Goal: Information Seeking & Learning: Learn about a topic

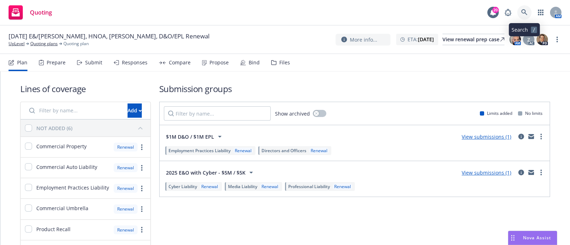
click at [524, 11] on icon at bounding box center [524, 12] width 6 height 6
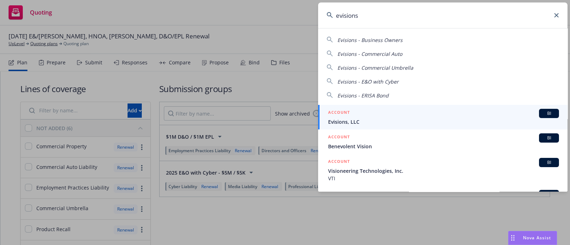
type input "evisions"
click at [342, 112] on h5 "ACCOUNT" at bounding box center [339, 113] width 22 height 9
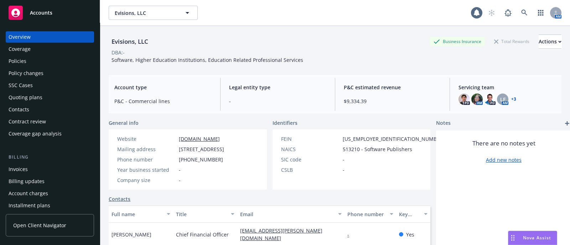
click at [36, 64] on div "Policies" at bounding box center [50, 61] width 83 height 11
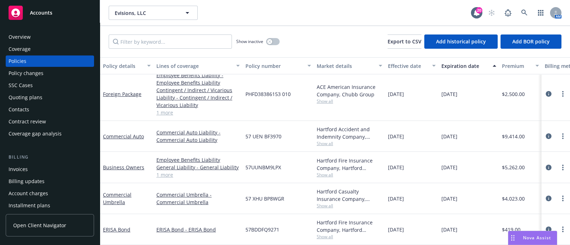
scroll to position [158, 0]
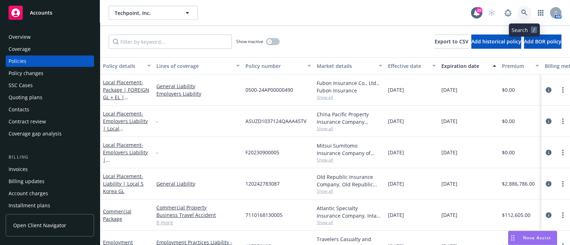
click at [520, 7] on link at bounding box center [524, 13] width 14 height 14
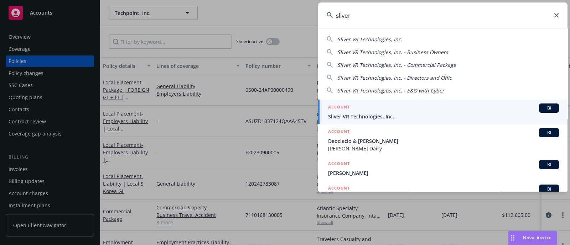
type input "sliver"
click at [405, 109] on div "ACCOUNT BI" at bounding box center [443, 108] width 231 height 9
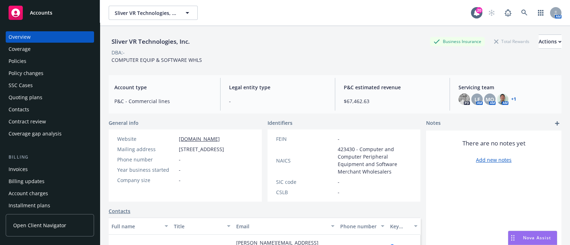
click at [38, 59] on div "Policies" at bounding box center [50, 61] width 83 height 11
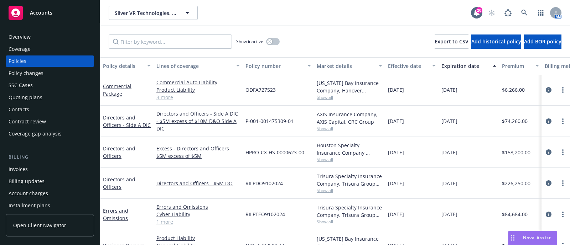
scroll to position [23, 0]
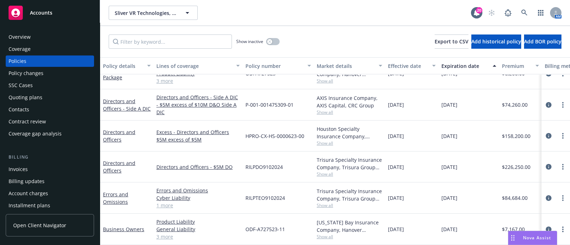
click at [322, 111] on div "AXIS Insurance Company, AXIS Capital, CRC Group Show all" at bounding box center [349, 104] width 71 height 31
click at [298, 186] on div "RILPTEO9102024" at bounding box center [278, 198] width 71 height 31
click at [310, 183] on div "RILPTEO9102024" at bounding box center [278, 198] width 71 height 31
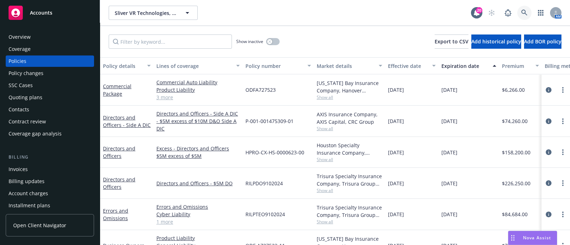
click at [519, 16] on link at bounding box center [524, 13] width 14 height 14
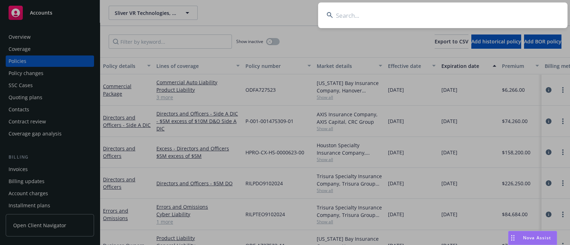
click at [344, 19] on input at bounding box center [442, 15] width 249 height 26
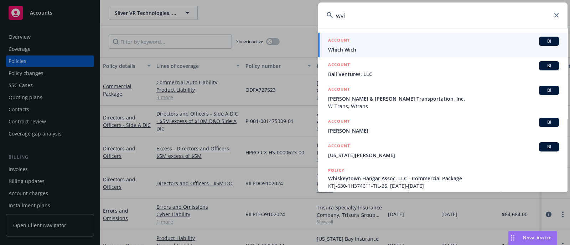
type input "wvi"
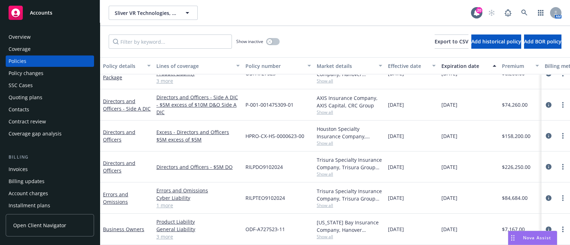
scroll to position [23, 0]
click at [328, 203] on span "Show all" at bounding box center [350, 206] width 66 height 6
click at [351, 214] on div "Massachusetts Bay Insurance Company, Hanover Insurance Group Show all" at bounding box center [349, 229] width 71 height 31
click at [546, 227] on icon "circleInformation" at bounding box center [549, 230] width 6 height 6
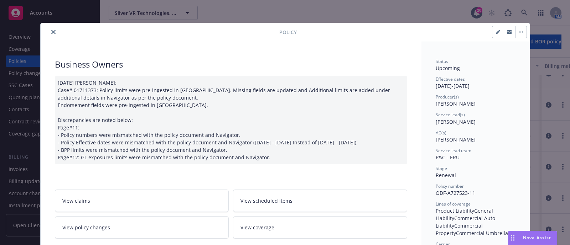
click at [51, 31] on icon "close" at bounding box center [53, 32] width 4 height 4
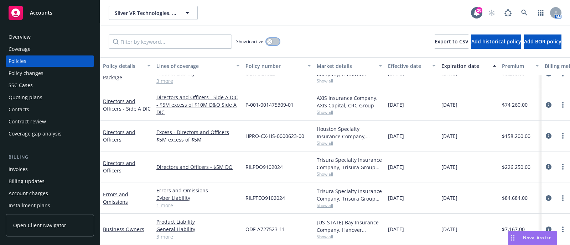
click at [271, 40] on div "button" at bounding box center [269, 41] width 5 height 5
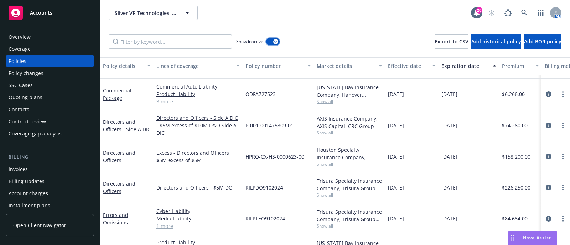
scroll to position [652, 0]
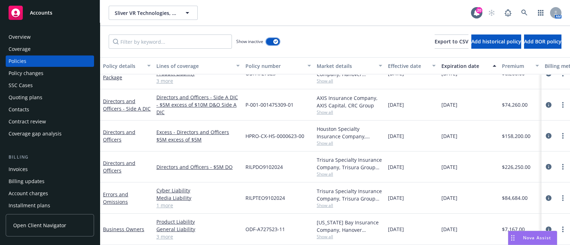
click at [276, 40] on div "button" at bounding box center [275, 41] width 5 height 5
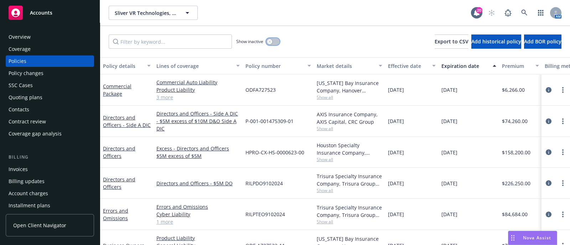
scroll to position [23, 0]
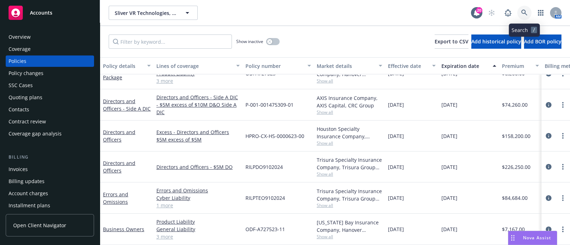
click at [527, 10] on icon at bounding box center [524, 13] width 6 height 6
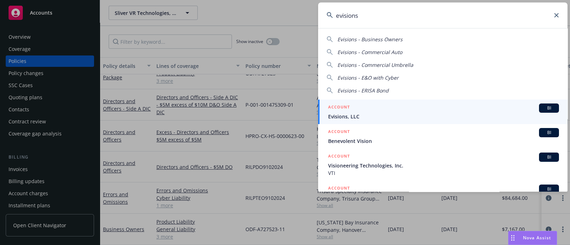
type input "evisions"
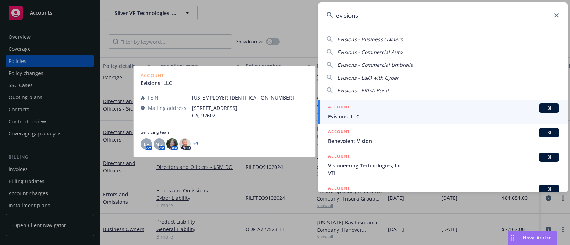
click at [355, 105] on div "ACCOUNT BI" at bounding box center [443, 108] width 231 height 9
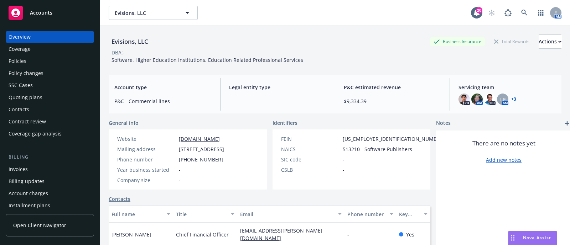
click at [32, 169] on div "Invoices" at bounding box center [50, 169] width 83 height 11
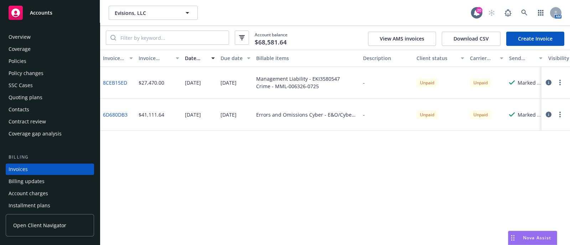
click at [37, 58] on div "Policies" at bounding box center [50, 61] width 83 height 11
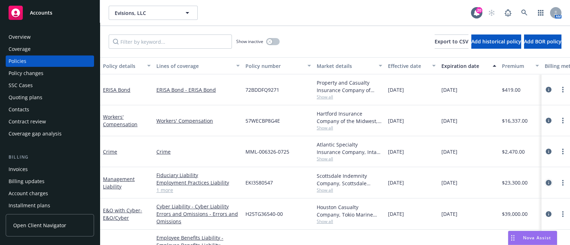
click at [545, 184] on link "circleInformation" at bounding box center [548, 183] width 9 height 9
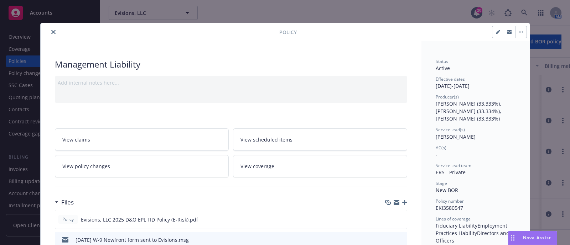
click at [52, 29] on button "close" at bounding box center [53, 32] width 9 height 9
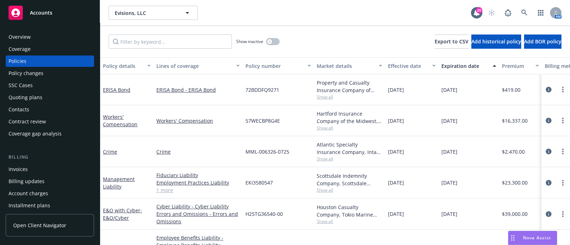
click at [30, 169] on div "Invoices" at bounding box center [50, 169] width 83 height 11
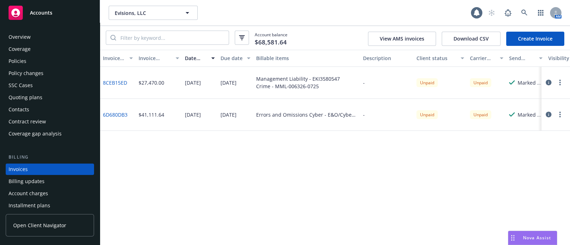
scroll to position [35, 0]
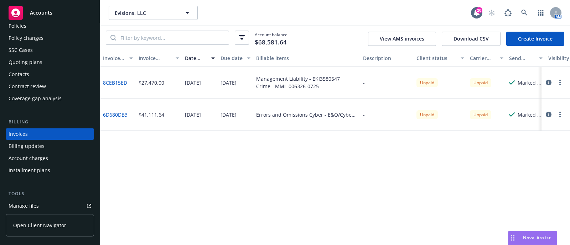
click at [522, 165] on div "Invoice ID Invoice amount Date issued Due date Billable items Description Clien…" at bounding box center [335, 148] width 470 height 196
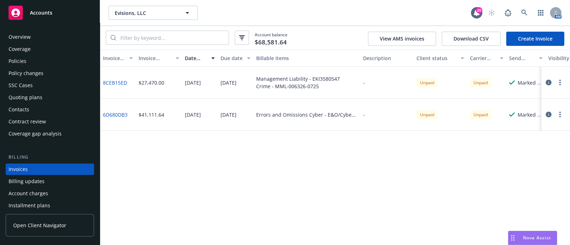
click at [32, 60] on div "Policies" at bounding box center [50, 61] width 83 height 11
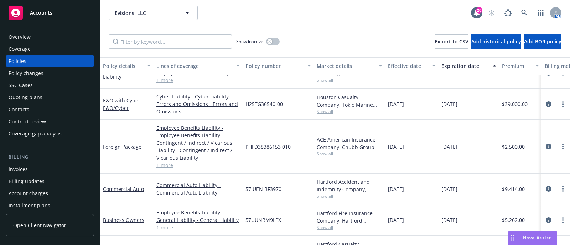
scroll to position [65, 0]
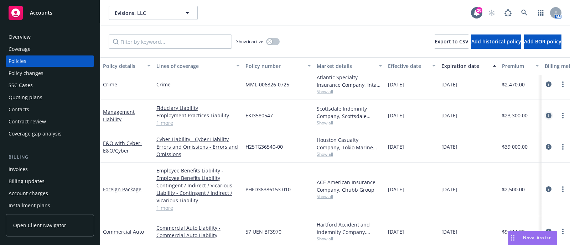
click at [545, 113] on div at bounding box center [555, 116] width 23 height 9
click at [545, 113] on link "circleInformation" at bounding box center [548, 116] width 9 height 9
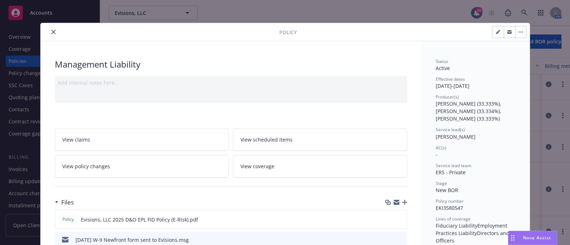
click at [52, 31] on button "close" at bounding box center [53, 32] width 9 height 9
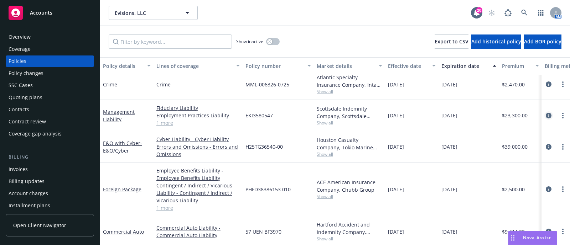
click at [545, 115] on link "circleInformation" at bounding box center [548, 116] width 9 height 9
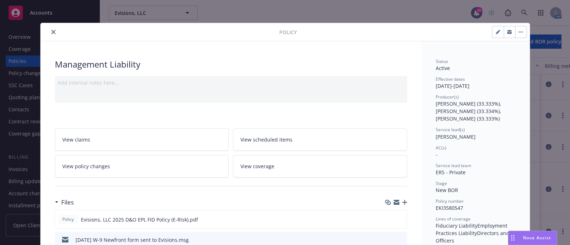
click at [49, 33] on button "close" at bounding box center [53, 32] width 9 height 9
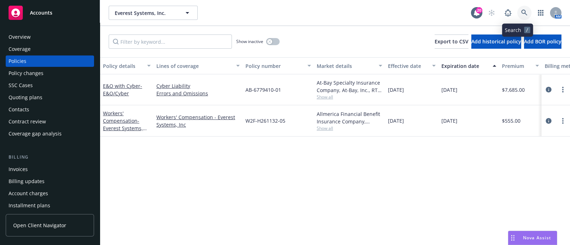
click at [519, 6] on link at bounding box center [524, 13] width 14 height 14
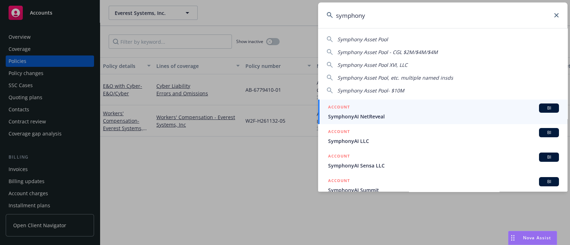
type input "symphony"
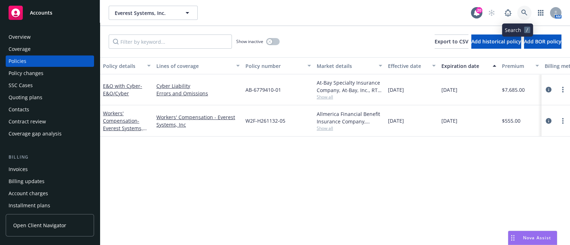
click at [517, 6] on link at bounding box center [524, 13] width 14 height 14
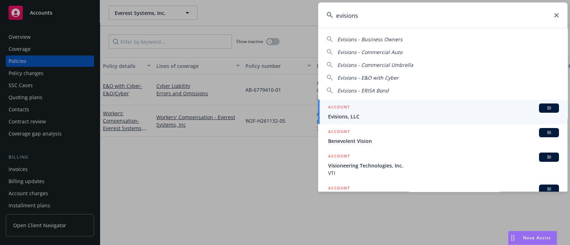
type input "evisions"
click at [390, 116] on span "Evisions, LLC" at bounding box center [443, 116] width 231 height 7
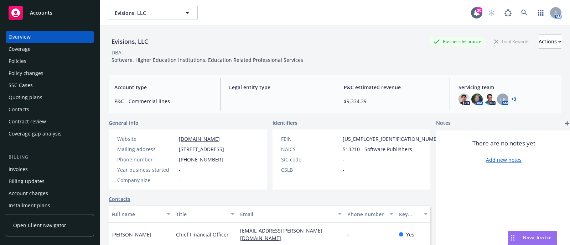
click at [29, 62] on div "Policies" at bounding box center [50, 61] width 83 height 11
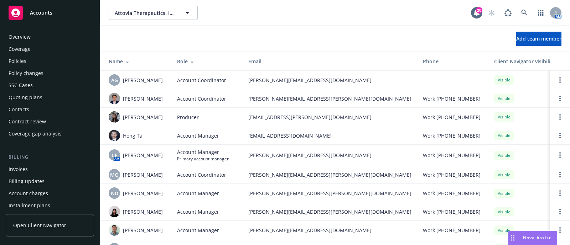
click at [55, 47] on div "Coverage" at bounding box center [50, 48] width 83 height 11
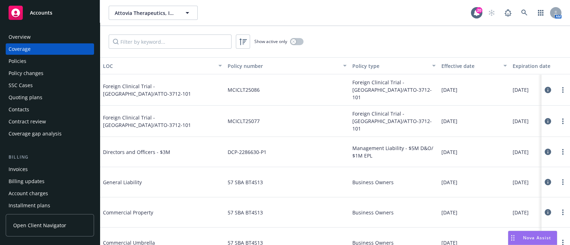
click at [39, 58] on div "Policies" at bounding box center [50, 61] width 83 height 11
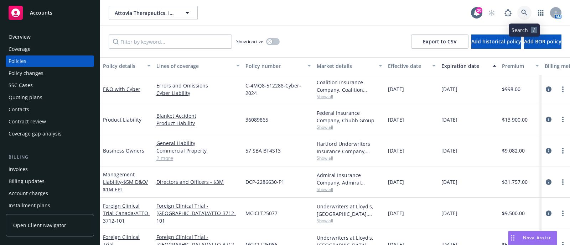
click at [518, 14] on link at bounding box center [524, 13] width 14 height 14
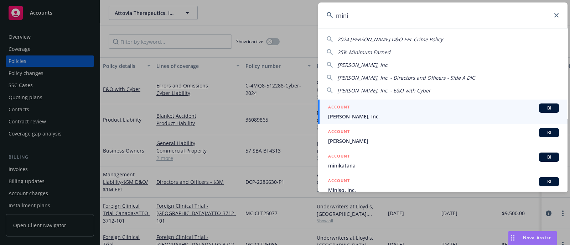
type input "mini"
click at [386, 109] on div "ACCOUNT BI" at bounding box center [443, 108] width 231 height 9
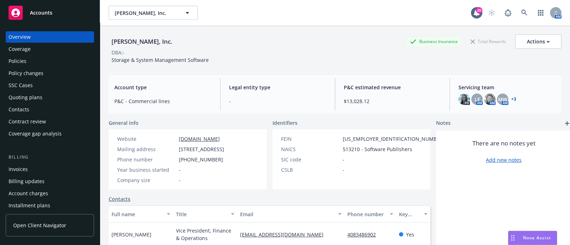
click at [43, 63] on div "Policies" at bounding box center [50, 61] width 83 height 11
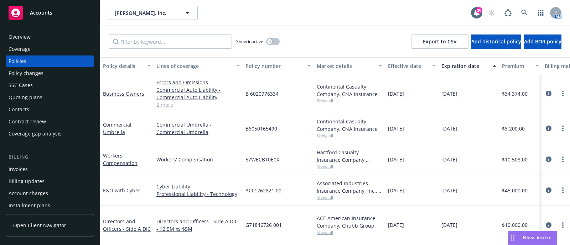
scroll to position [29, 0]
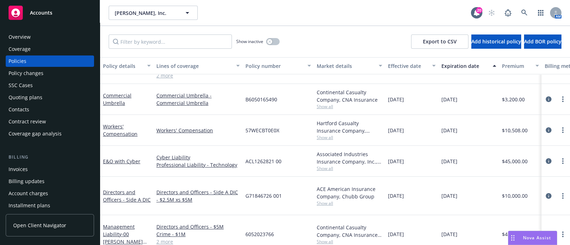
click at [47, 97] on div "Quoting plans" at bounding box center [50, 97] width 83 height 11
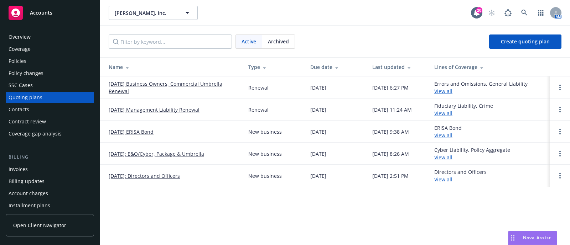
click at [36, 57] on div "Policies" at bounding box center [50, 61] width 83 height 11
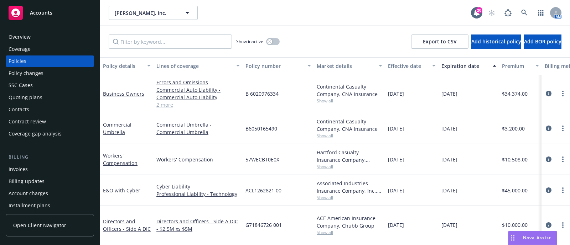
scroll to position [29, 0]
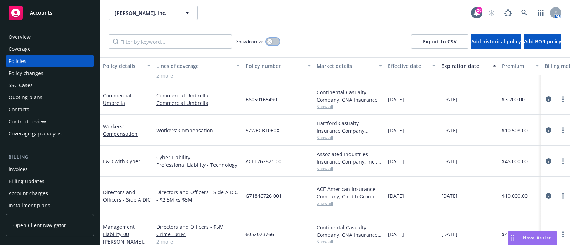
click at [273, 43] on button "button" at bounding box center [273, 41] width 14 height 7
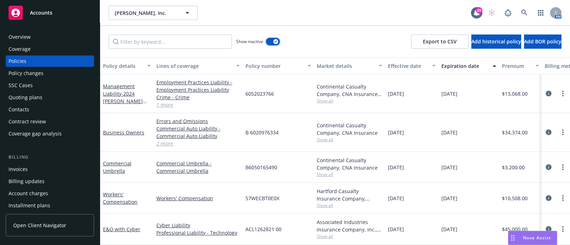
click at [270, 41] on button "button" at bounding box center [273, 41] width 14 height 7
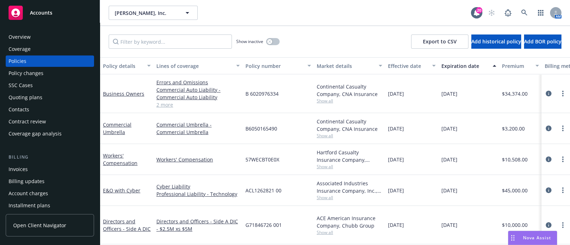
click at [61, 37] on div "Overview" at bounding box center [50, 36] width 83 height 11
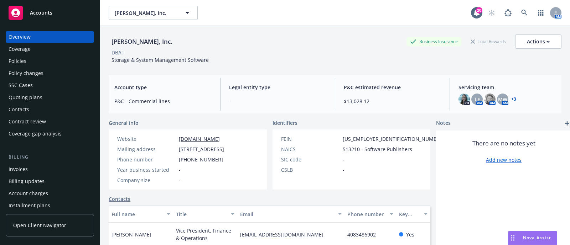
click at [43, 100] on div "Quoting plans" at bounding box center [50, 97] width 83 height 11
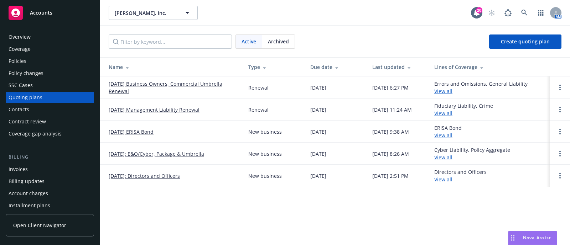
click at [122, 133] on link "9/1/2025 ERISA Bond" at bounding box center [131, 131] width 45 height 7
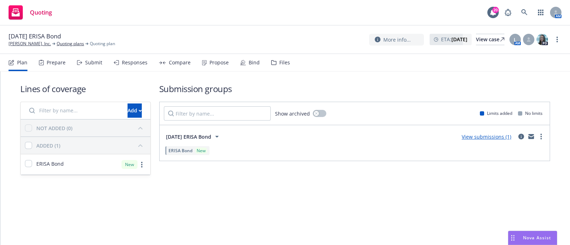
click at [91, 70] on div "Submit" at bounding box center [89, 62] width 25 height 17
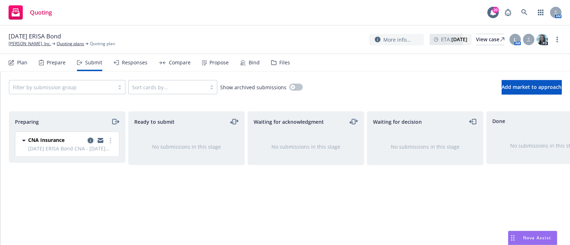
click at [89, 138] on icon "copy logging email" at bounding box center [91, 141] width 6 height 6
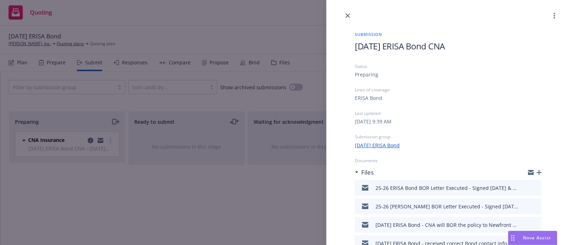
click at [92, 16] on div "Submission 9/1/2025 ERISA Bond CNA Status Preparing Lines of coverage ERISA Bon…" at bounding box center [285, 122] width 570 height 245
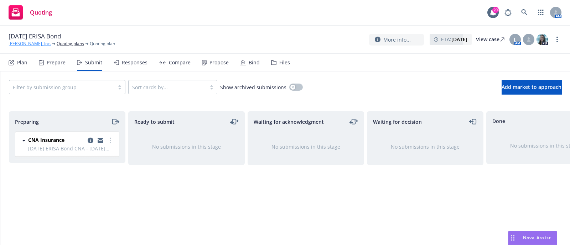
click at [16, 47] on link "MinIO, Inc." at bounding box center [30, 44] width 42 height 6
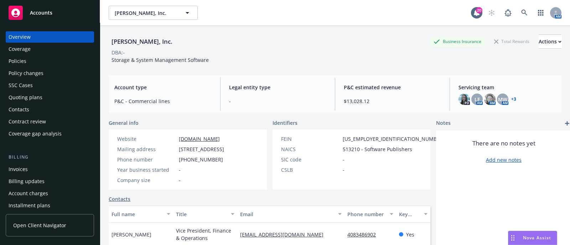
click at [526, 68] on div "[PERSON_NAME], Inc. Business Insurance Total Rewards Actions DBA: - Storage & S…" at bounding box center [335, 47] width 453 height 43
click at [521, 12] on icon at bounding box center [524, 13] width 6 height 6
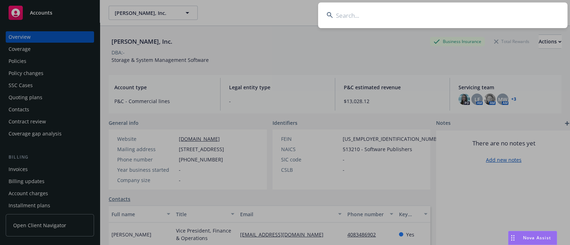
type input "w"
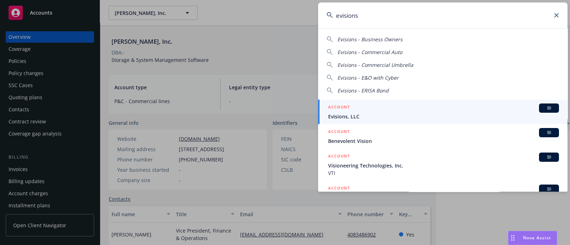
type input "evisions"
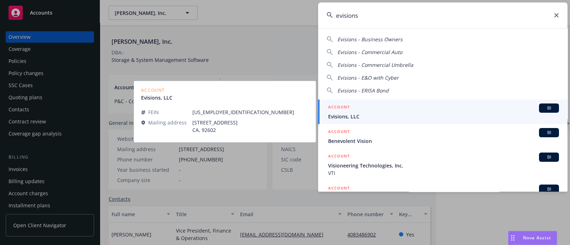
click at [374, 118] on span "Evisions, LLC" at bounding box center [443, 116] width 231 height 7
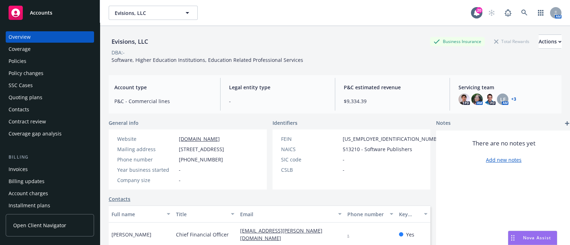
click at [20, 59] on div "Policies" at bounding box center [18, 61] width 18 height 11
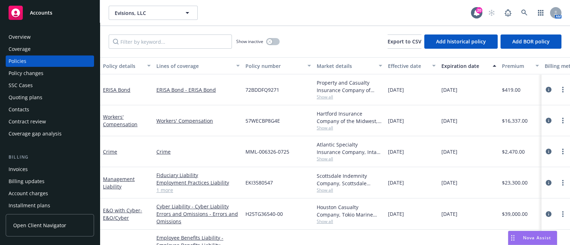
click at [24, 37] on div "Overview" at bounding box center [20, 36] width 22 height 11
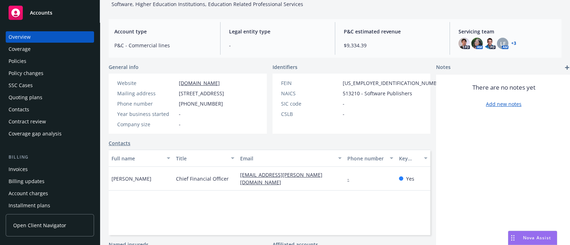
scroll to position [120, 0]
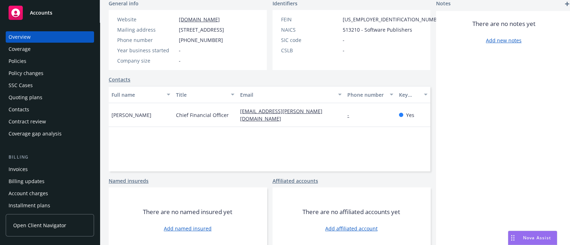
click at [19, 55] on div "Coverage" at bounding box center [20, 48] width 22 height 11
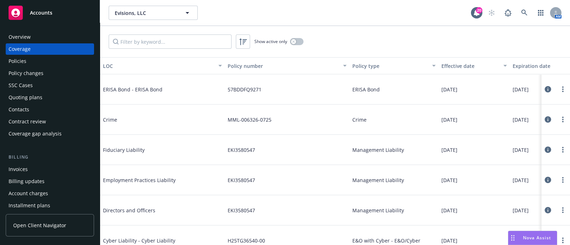
click at [57, 56] on div "Policies" at bounding box center [50, 61] width 83 height 11
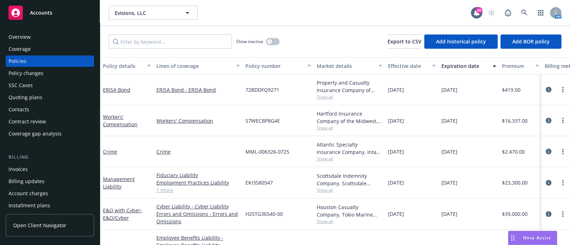
scroll to position [56, 0]
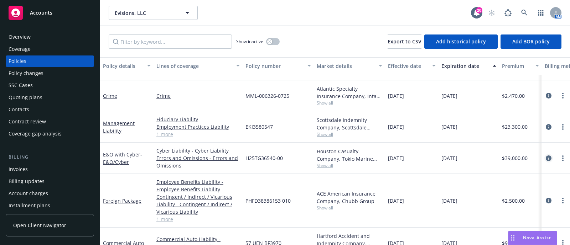
click at [546, 159] on icon "circleInformation" at bounding box center [549, 159] width 6 height 6
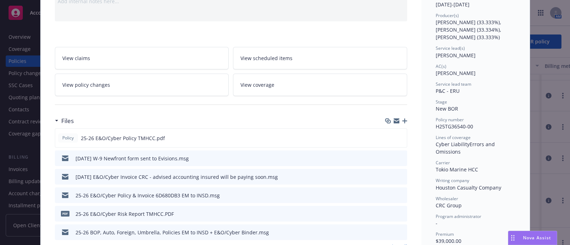
scroll to position [82, 0]
click at [400, 193] on icon "preview file" at bounding box center [400, 194] width 6 height 5
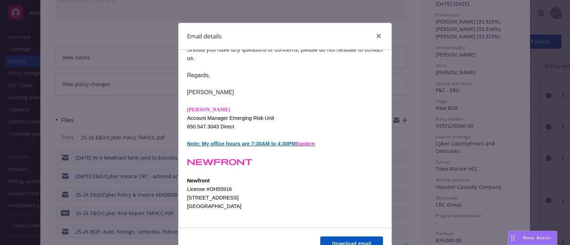
scroll to position [37, 0]
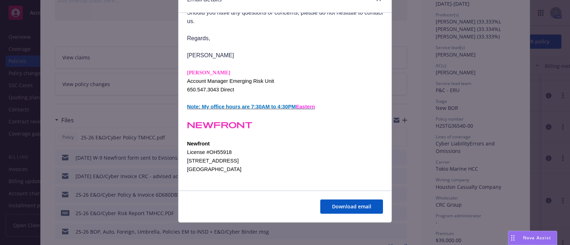
click at [154, 80] on div "Email details 2025 Evisions, LLC E&O/Cyber policy and Invoice [DATE] 10:35 AM F…" at bounding box center [285, 122] width 570 height 245
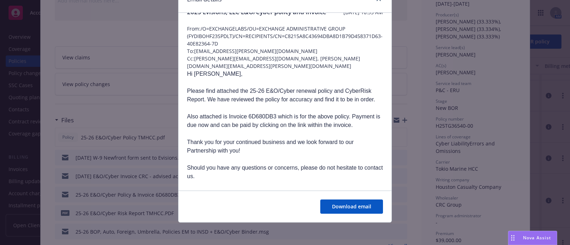
scroll to position [0, 0]
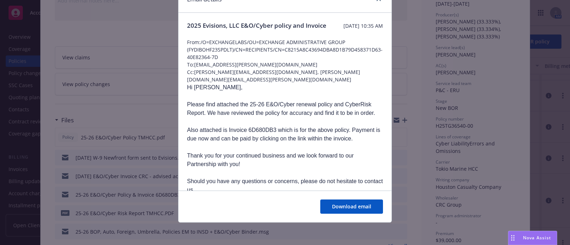
click at [46, 19] on div "Email details 2025 Evisions, LLC E&O/Cyber policy and Invoice [DATE] 10:35 AM F…" at bounding box center [285, 122] width 570 height 245
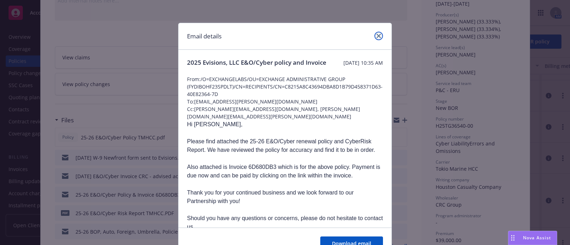
click at [377, 36] on icon "close" at bounding box center [379, 36] width 4 height 4
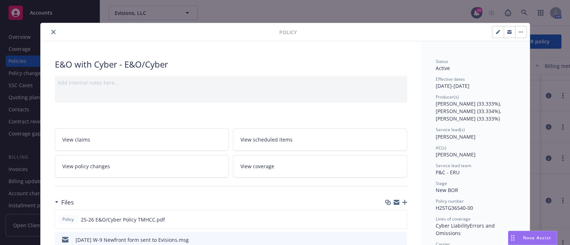
click at [45, 30] on div at bounding box center [161, 32] width 236 height 9
drag, startPoint x: 46, startPoint y: 27, endPoint x: 51, endPoint y: 34, distance: 8.0
click at [51, 34] on div at bounding box center [161, 32] width 236 height 9
drag, startPoint x: 51, startPoint y: 34, endPoint x: 16, endPoint y: 165, distance: 134.8
click at [16, 165] on div "Policy E&O with Cyber - E&O/Cyber Add internal notes here... View claims View s…" at bounding box center [285, 122] width 570 height 245
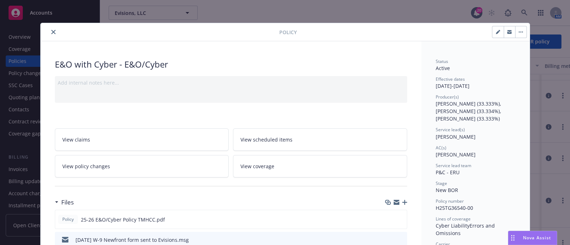
click at [53, 31] on button "close" at bounding box center [53, 32] width 9 height 9
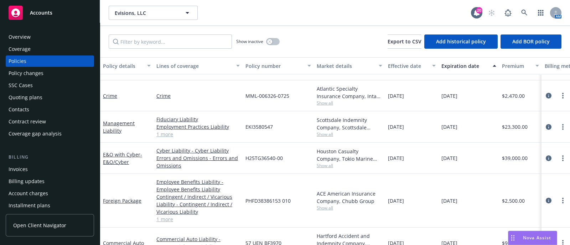
click at [20, 169] on div "Invoices" at bounding box center [18, 169] width 19 height 11
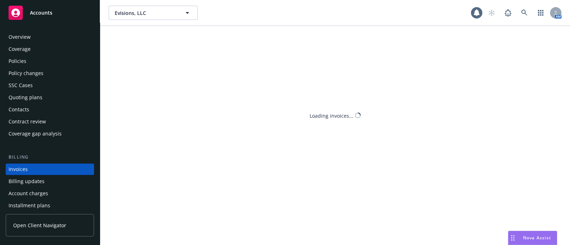
scroll to position [35, 0]
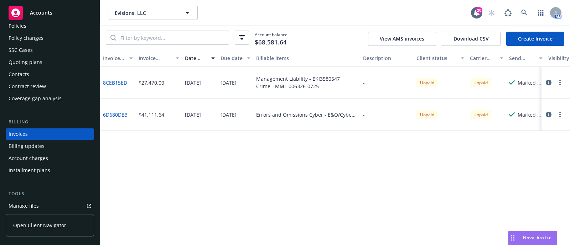
click at [116, 84] on link "8CEB15ED" at bounding box center [115, 82] width 24 height 7
click at [116, 115] on link "6D680DB3" at bounding box center [115, 114] width 25 height 7
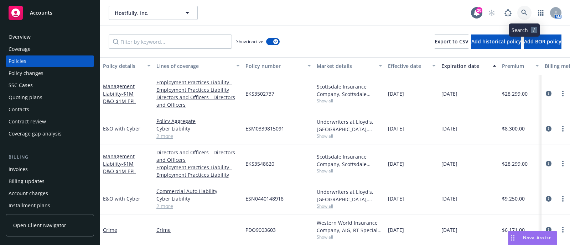
click at [526, 16] on icon at bounding box center [524, 13] width 6 height 6
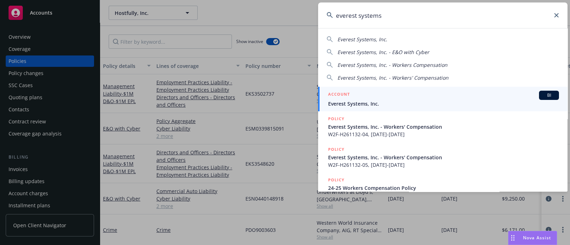
type input "everest systems"
click at [359, 102] on span "Everest Systems, Inc." at bounding box center [443, 103] width 231 height 7
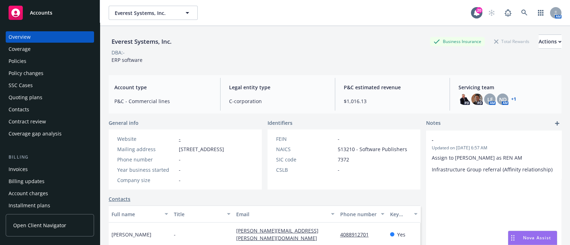
click at [34, 66] on div "Policies" at bounding box center [50, 61] width 83 height 11
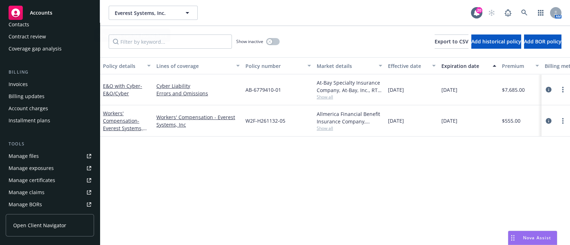
scroll to position [218, 0]
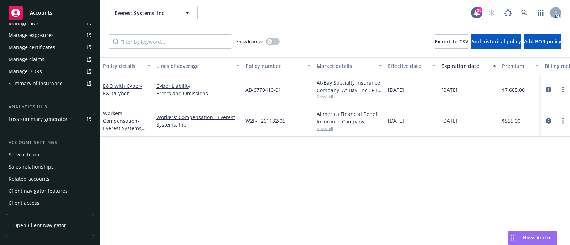
click at [31, 50] on div "Manage certificates" at bounding box center [32, 47] width 47 height 11
click at [501, 181] on div "Policy details Lines of coverage Policy number Market details Effective date Ex…" at bounding box center [335, 151] width 470 height 188
click at [502, 181] on div "Policy details Lines of coverage Policy number Market details Effective date Ex…" at bounding box center [335, 151] width 470 height 188
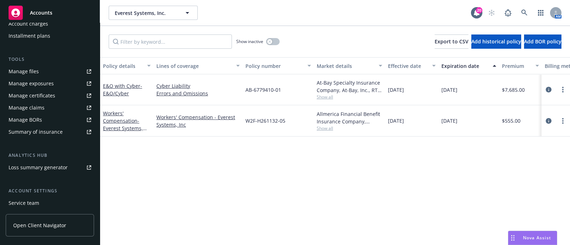
scroll to position [169, 0]
click at [273, 40] on button "button" at bounding box center [273, 41] width 14 height 7
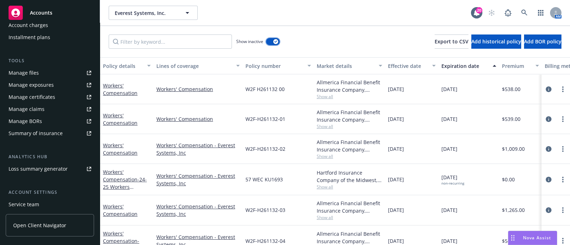
click at [273, 40] on button "button" at bounding box center [273, 41] width 14 height 7
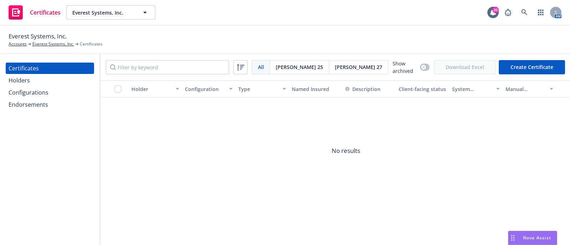
click at [62, 84] on div "Holders" at bounding box center [50, 80] width 83 height 11
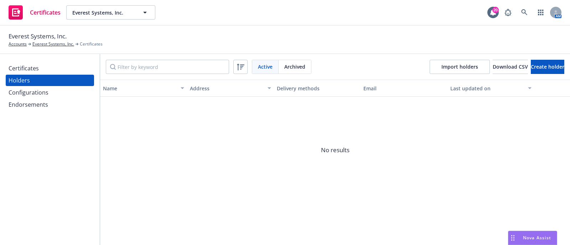
click at [56, 90] on div "Configurations" at bounding box center [50, 92] width 83 height 11
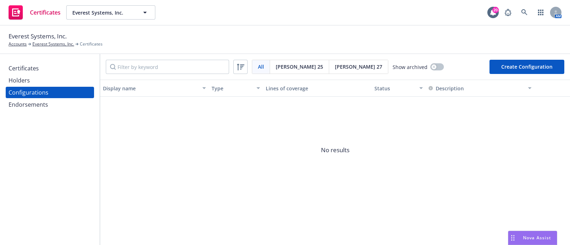
click at [53, 102] on div "Endorsements" at bounding box center [50, 104] width 83 height 11
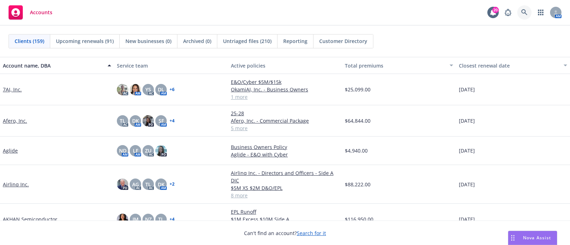
click at [522, 14] on icon at bounding box center [524, 12] width 6 height 6
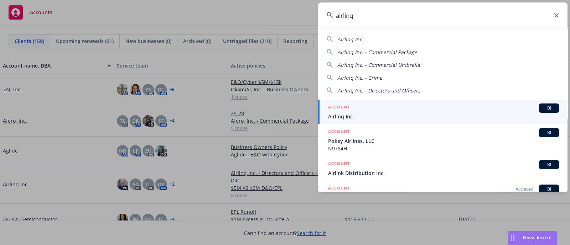
click at [347, 38] on span "Airlinq Inc." at bounding box center [350, 39] width 26 height 7
type input "Airlinq Inc."
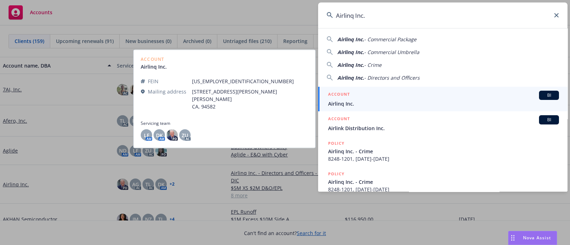
click at [347, 91] on h5 "ACCOUNT" at bounding box center [339, 95] width 22 height 9
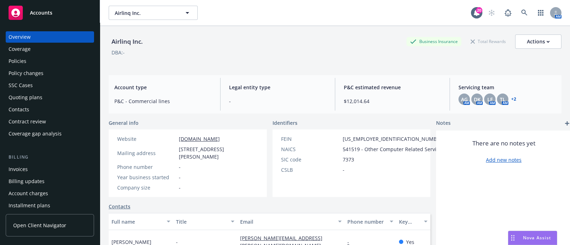
click at [44, 61] on div "Policies" at bounding box center [50, 61] width 83 height 11
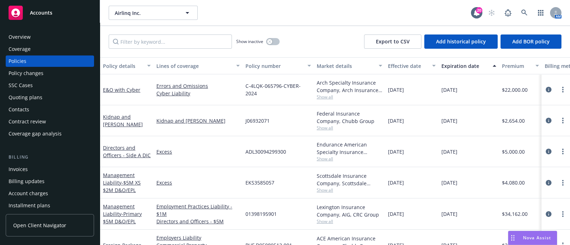
click at [37, 100] on div "Quoting plans" at bounding box center [26, 97] width 34 height 11
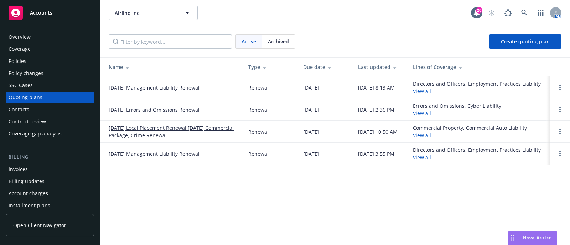
click at [159, 112] on link "[DATE] Errors and Omissions Renewal" at bounding box center [154, 109] width 91 height 7
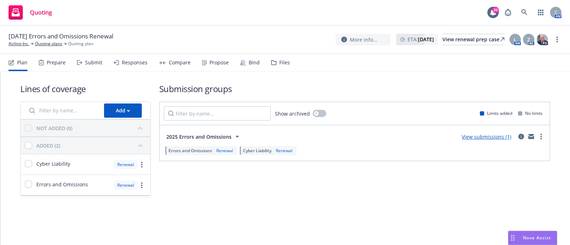
click at [280, 62] on div "Files" at bounding box center [284, 63] width 11 height 6
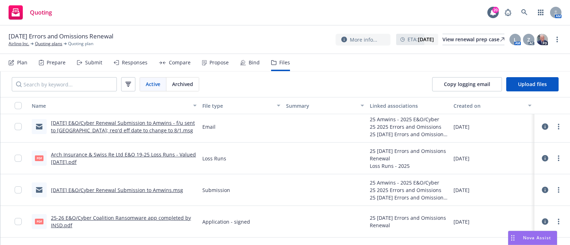
scroll to position [406, 0]
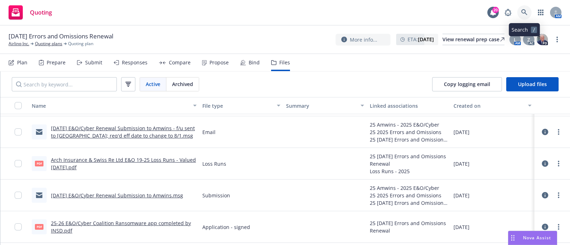
click at [518, 12] on link at bounding box center [524, 12] width 14 height 14
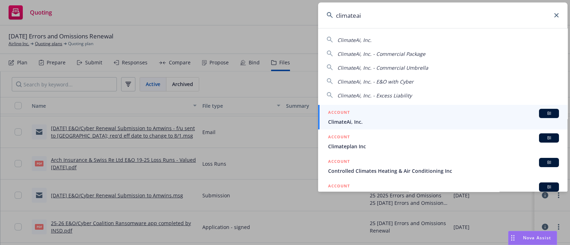
type input "climateai"
click at [379, 114] on div "ACCOUNT BI" at bounding box center [443, 113] width 231 height 9
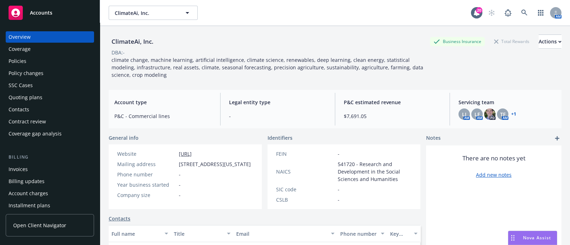
click at [45, 63] on div "Policies" at bounding box center [50, 61] width 83 height 11
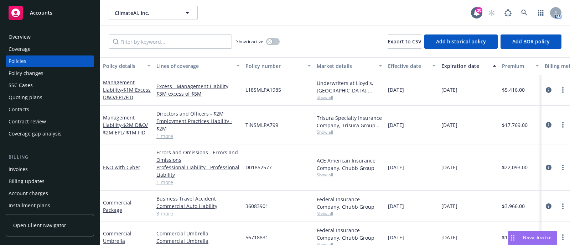
click at [57, 100] on div "Quoting plans" at bounding box center [50, 97] width 83 height 11
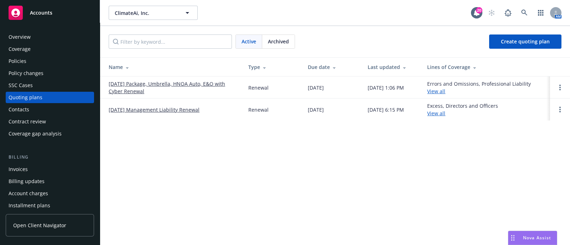
click at [370, 184] on div "ClimateAi, Inc. ClimateAi, Inc. 20 AM Active Archived Create quoting plan Name …" at bounding box center [335, 122] width 470 height 245
click at [207, 84] on link "[DATE] Package, Umbrella, HNOA Auto, E&O with Cyber Renewal" at bounding box center [173, 87] width 128 height 15
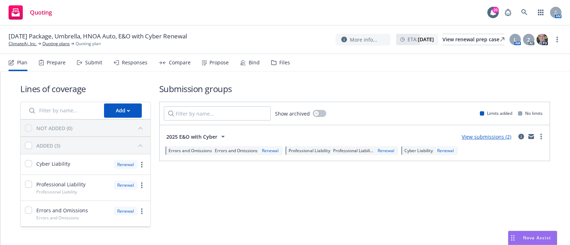
click at [274, 59] on div "Files" at bounding box center [280, 62] width 19 height 17
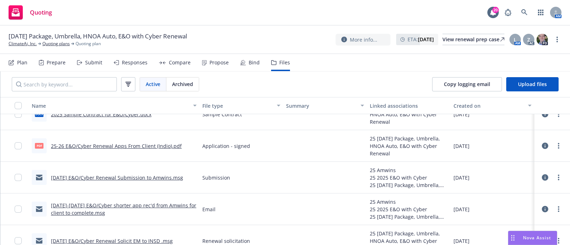
scroll to position [79, 0]
click at [542, 147] on icon at bounding box center [545, 146] width 6 height 6
click at [27, 46] on link "ClimateAi, Inc." at bounding box center [23, 44] width 28 height 6
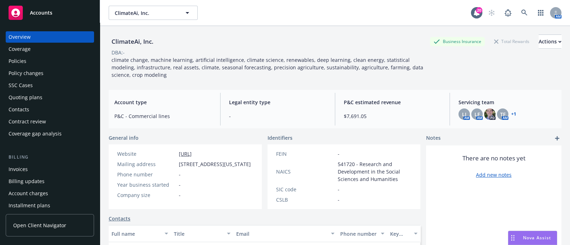
click at [43, 95] on div "Quoting plans" at bounding box center [50, 97] width 83 height 11
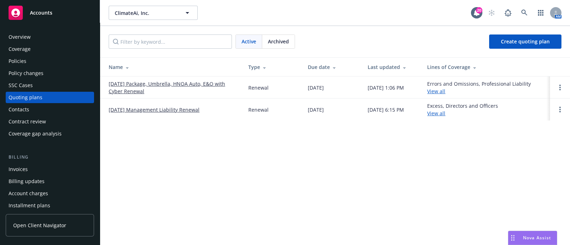
click at [288, 38] on span "Archived" at bounding box center [278, 41] width 21 height 7
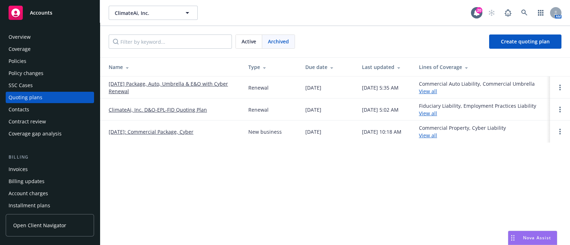
click at [253, 38] on span "Active" at bounding box center [249, 41] width 15 height 7
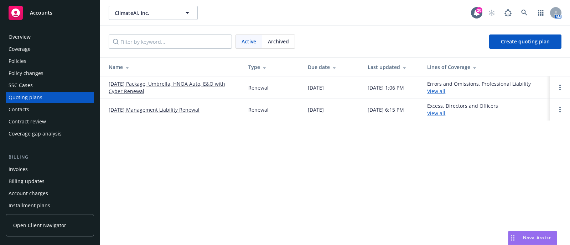
click at [19, 56] on div "Policies" at bounding box center [18, 61] width 18 height 11
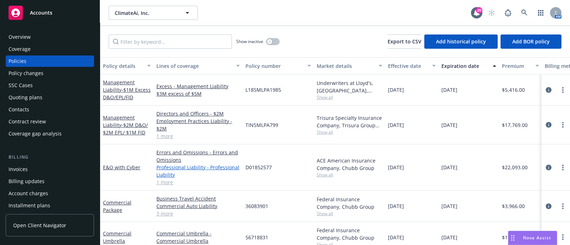
scroll to position [45, 0]
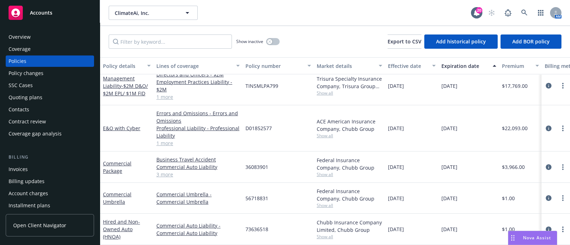
click at [56, 93] on div "Quoting plans" at bounding box center [50, 97] width 83 height 11
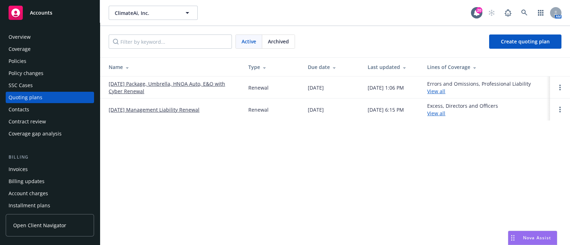
click at [118, 93] on link "[DATE] Package, Umbrella, HNOA Auto, E&O with Cyber Renewal" at bounding box center [173, 87] width 128 height 15
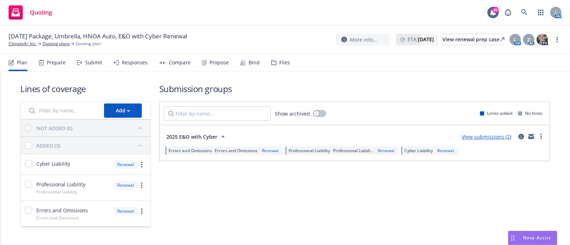
click at [91, 62] on div "Submit" at bounding box center [93, 63] width 17 height 6
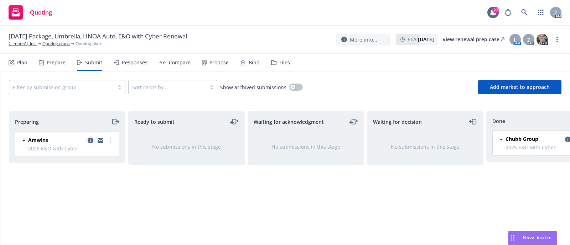
click at [89, 139] on icon "copy logging email" at bounding box center [91, 141] width 6 height 6
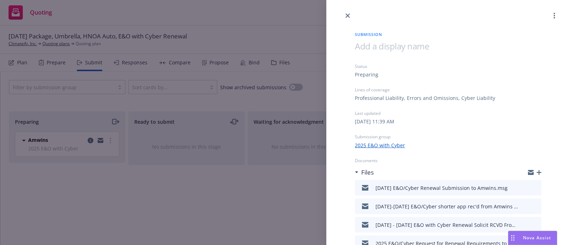
scroll to position [40, 0]
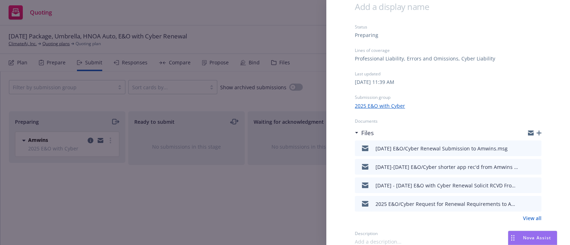
click at [301, 105] on div "Submission Status Preparing Lines of coverage Professional Liability, Errors an…" at bounding box center [285, 122] width 570 height 245
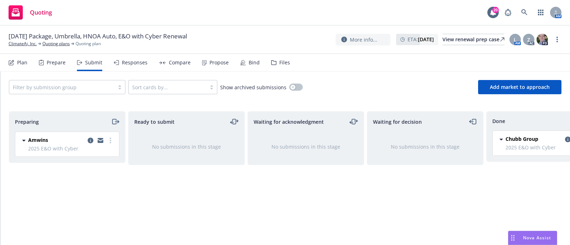
click at [280, 64] on div "Files" at bounding box center [284, 63] width 11 height 6
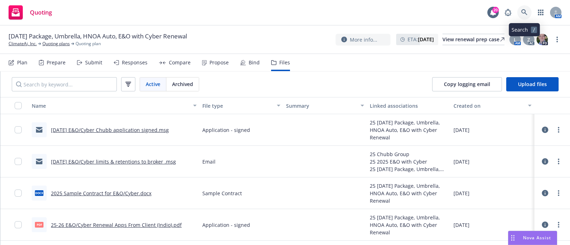
click at [522, 17] on link at bounding box center [524, 12] width 14 height 14
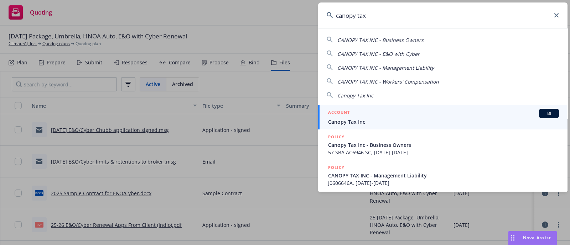
type input "canopy tax"
click at [358, 120] on span "Canopy Tax Inc" at bounding box center [443, 121] width 231 height 7
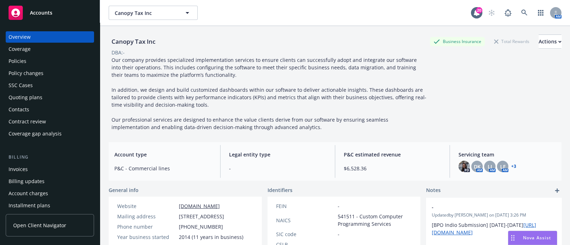
click at [22, 62] on div "Policies" at bounding box center [18, 61] width 18 height 11
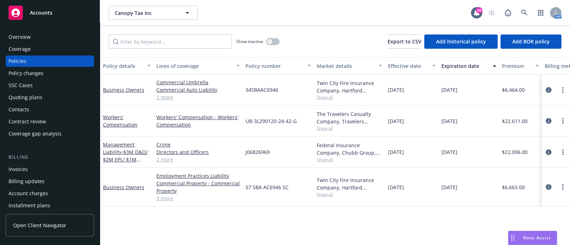
click at [29, 95] on div "Quoting plans" at bounding box center [26, 97] width 34 height 11
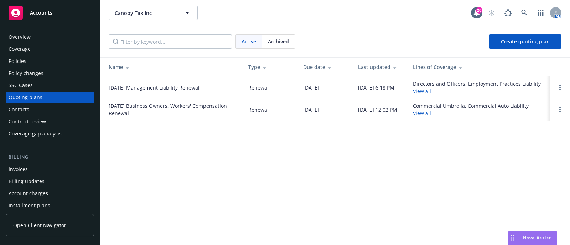
click at [149, 107] on link "09/20/25 Business Owners, Workers' Compensation Renewal" at bounding box center [173, 109] width 128 height 15
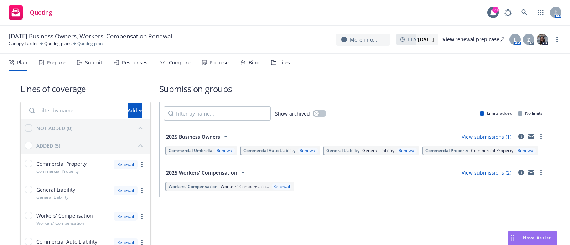
click at [286, 62] on div "Files" at bounding box center [284, 63] width 11 height 6
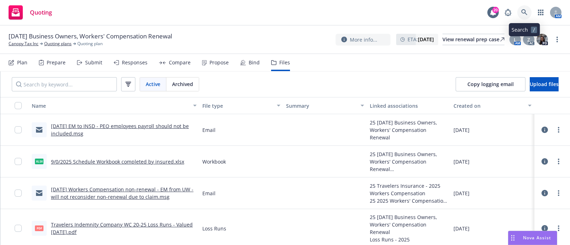
click at [521, 6] on link at bounding box center [524, 12] width 14 height 14
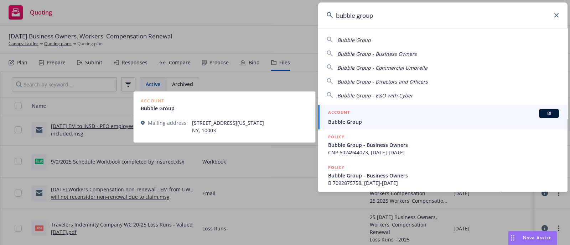
type input "bubble group"
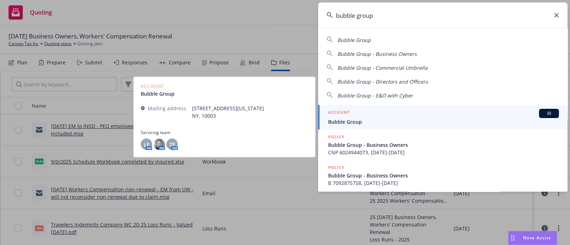
click at [358, 114] on div "ACCOUNT BI" at bounding box center [443, 113] width 231 height 9
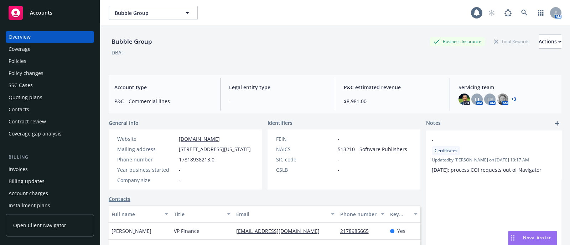
click at [41, 58] on div "Policies" at bounding box center [50, 61] width 83 height 11
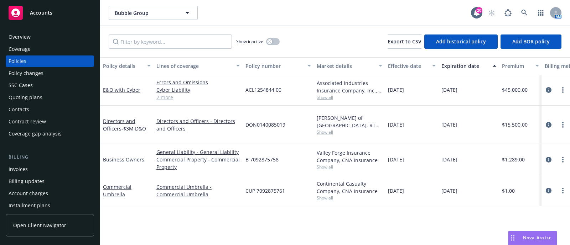
click at [35, 101] on div "Quoting plans" at bounding box center [26, 97] width 34 height 11
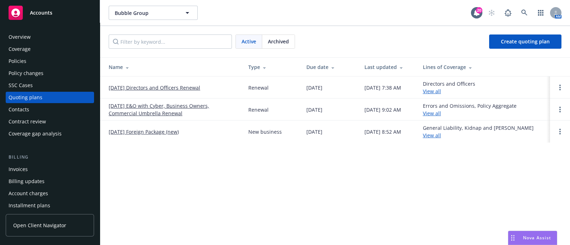
click at [127, 117] on link "[DATE] E&O with Cyber, Business Owners, Commercial Umbrella Renewal" at bounding box center [173, 109] width 128 height 15
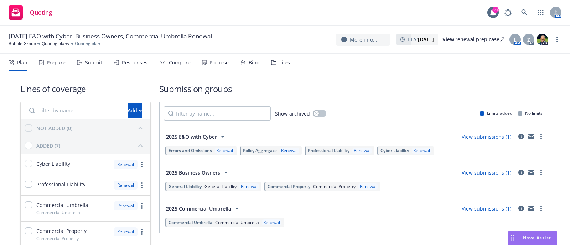
click at [276, 66] on div "Files" at bounding box center [280, 62] width 19 height 17
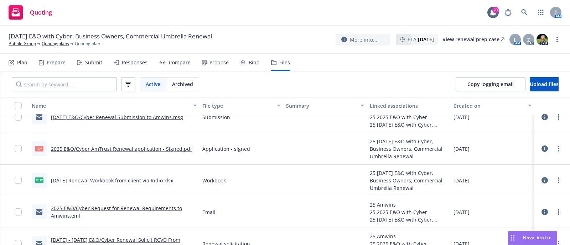
scroll to position [171, 0]
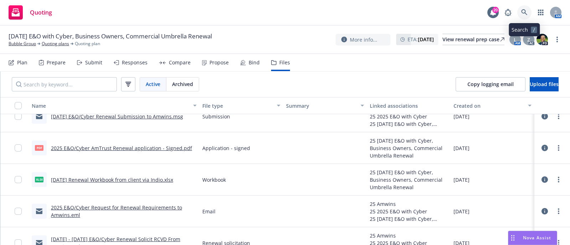
click at [526, 19] on link at bounding box center [524, 12] width 14 height 14
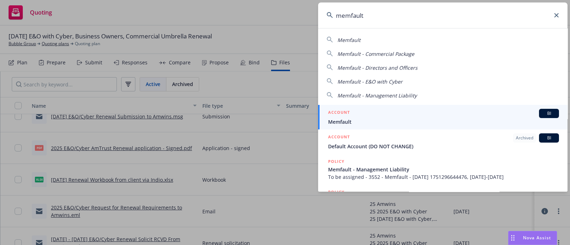
type input "memfault"
click at [390, 110] on div "ACCOUNT BI" at bounding box center [443, 113] width 231 height 9
